Goal: Task Accomplishment & Management: Use online tool/utility

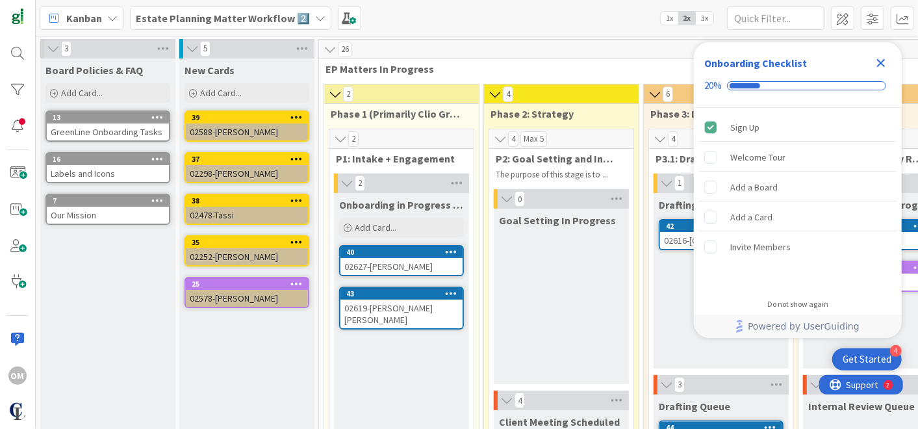
click at [643, 318] on div "6 Phase 3: Drafting 4 P3.1: Drafting 1 Drafting in Progress 42 02616-Maura 3 Dr…" at bounding box center [795, 350] width 305 height 533
click at [887, 58] on icon "Close Checklist" at bounding box center [881, 63] width 16 height 16
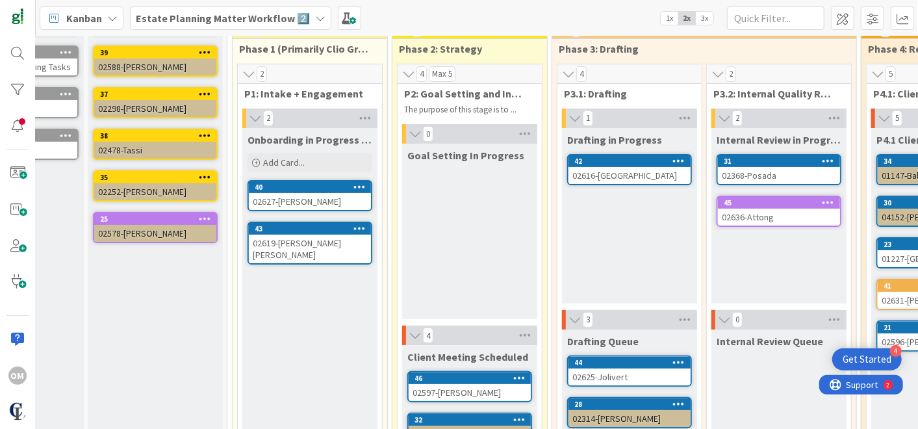
scroll to position [65, 91]
click at [136, 114] on div "02298-Lavin" at bounding box center [156, 108] width 122 height 17
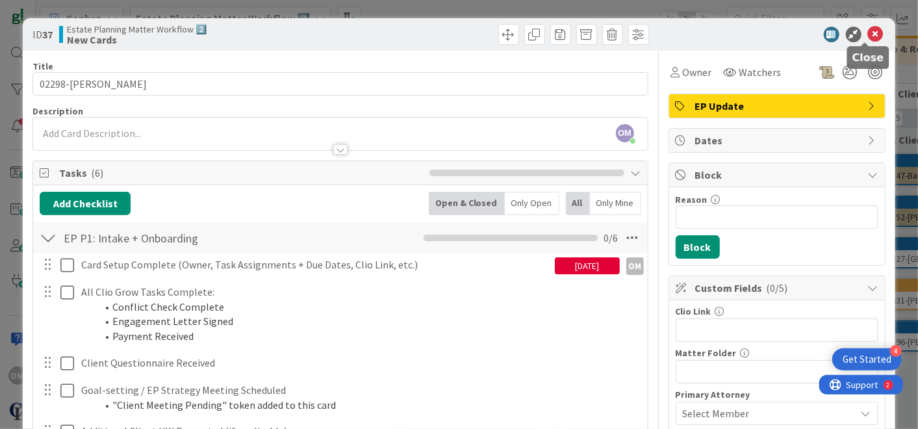
click at [868, 33] on icon at bounding box center [876, 35] width 16 height 16
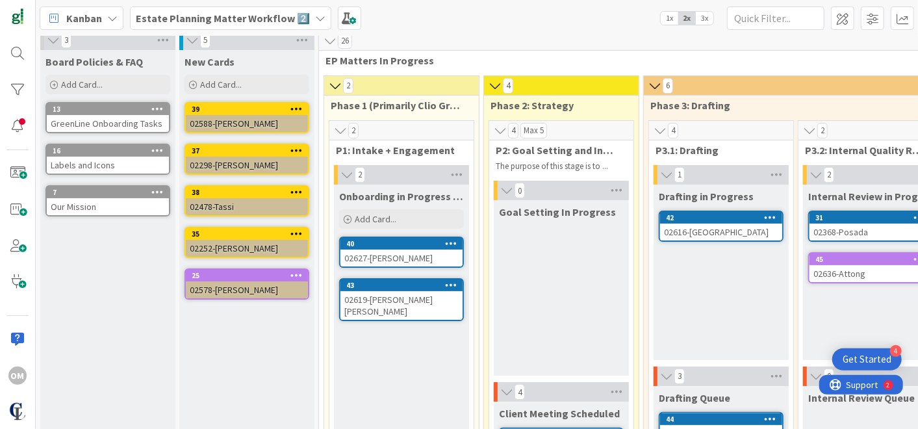
scroll to position [5, 0]
